Goal: Task Accomplishment & Management: Complete application form

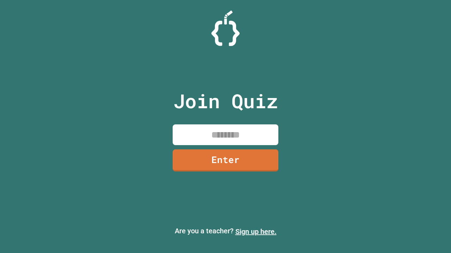
click at [256, 232] on link "Sign up here." at bounding box center [255, 232] width 41 height 8
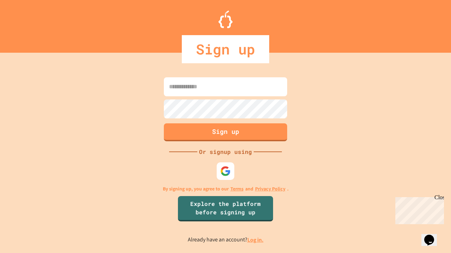
click at [256, 240] on link "Log in." at bounding box center [255, 240] width 16 height 7
